Goal: Task Accomplishment & Management: Use online tool/utility

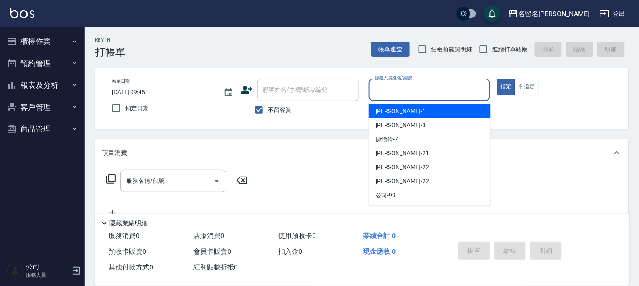
click at [398, 86] on input "服務人員姓名/編號" at bounding box center [430, 89] width 114 height 15
click at [391, 110] on span "[PERSON_NAME]-1" at bounding box center [401, 111] width 50 height 9
type input "[PERSON_NAME]-1"
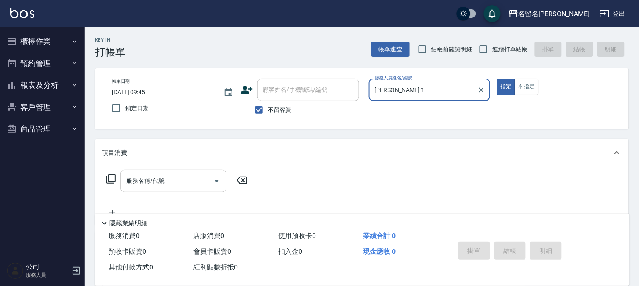
click at [123, 184] on div "服務名稱/代號" at bounding box center [173, 181] width 106 height 22
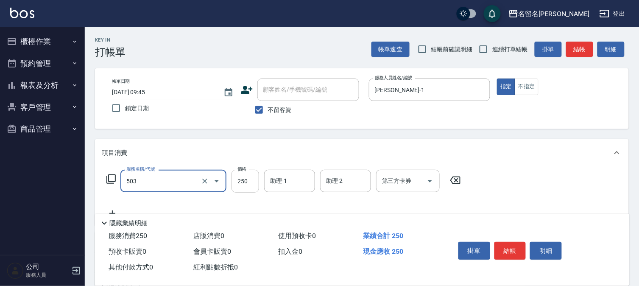
type input "指定洗髮(503)"
click at [244, 187] on input "250" at bounding box center [246, 181] width 28 height 23
type input "300"
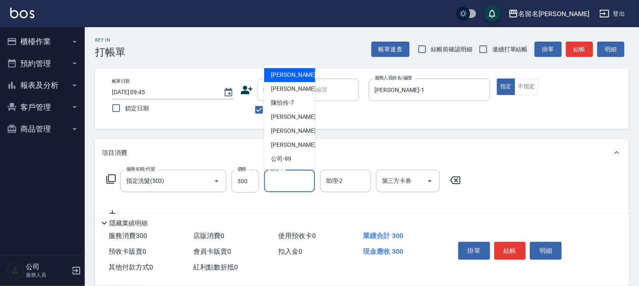
drag, startPoint x: 280, startPoint y: 183, endPoint x: 289, endPoint y: 184, distance: 8.9
click at [289, 184] on input "助理-1" at bounding box center [289, 180] width 43 height 15
click at [304, 75] on div "[PERSON_NAME]-1" at bounding box center [289, 75] width 51 height 14
type input "[PERSON_NAME]-1"
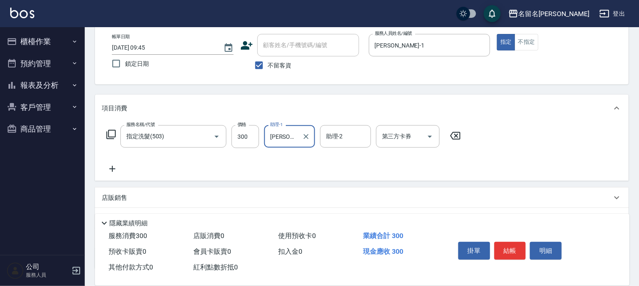
scroll to position [94, 0]
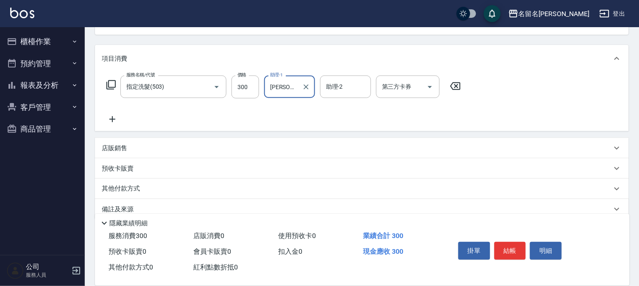
click at [115, 120] on icon at bounding box center [112, 119] width 21 height 10
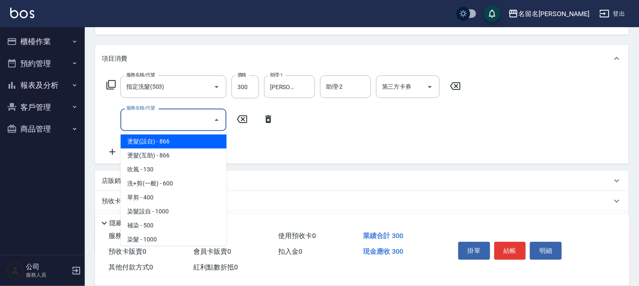
click at [174, 124] on input "服務名稱/代號" at bounding box center [167, 119] width 86 height 15
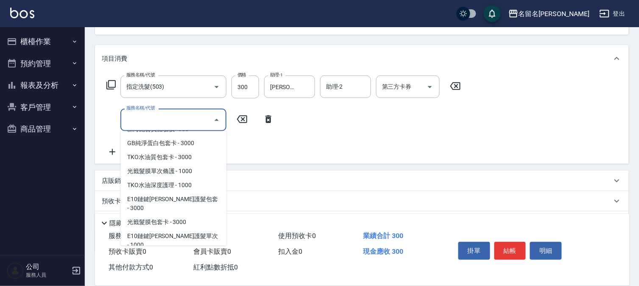
scroll to position [565, 0]
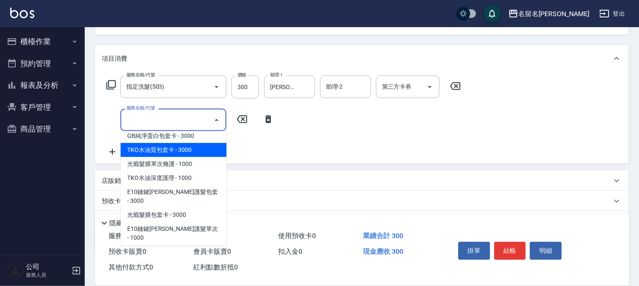
click at [170, 151] on span "TKO水油質包套卡 - 3000" at bounding box center [173, 150] width 106 height 14
type input "TKO水油質包套卡(620)"
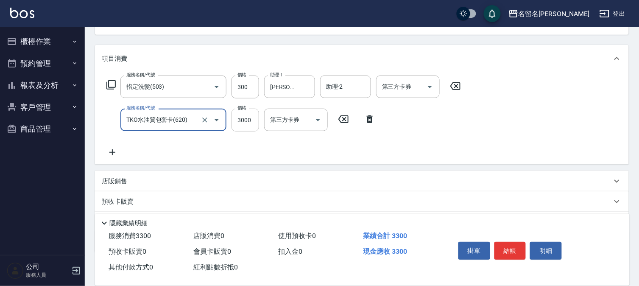
click at [252, 127] on input "3000" at bounding box center [246, 120] width 28 height 23
type input "3200"
click at [109, 153] on icon at bounding box center [112, 152] width 21 height 10
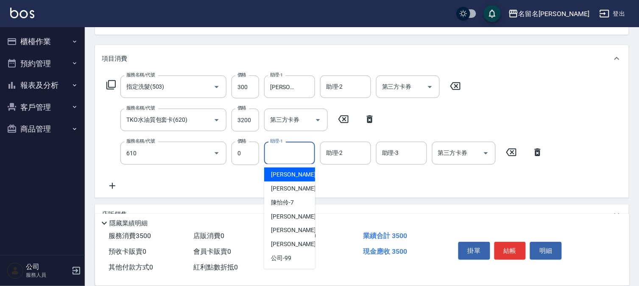
type input "新雪海微酸卡卷免費(610)"
click at [283, 150] on input "助理-1" at bounding box center [289, 152] width 43 height 15
click at [285, 169] on div "[PERSON_NAME]-1" at bounding box center [289, 175] width 51 height 14
type input "[PERSON_NAME]-1"
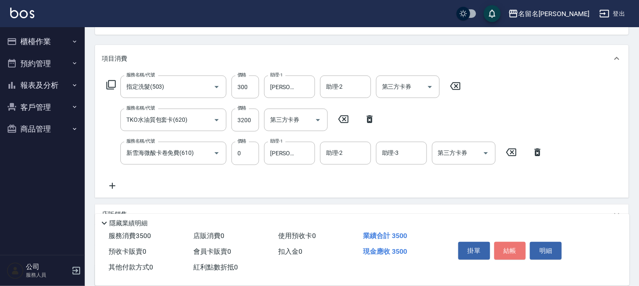
click at [498, 247] on button "結帳" at bounding box center [510, 251] width 32 height 18
